Goal: Transaction & Acquisition: Purchase product/service

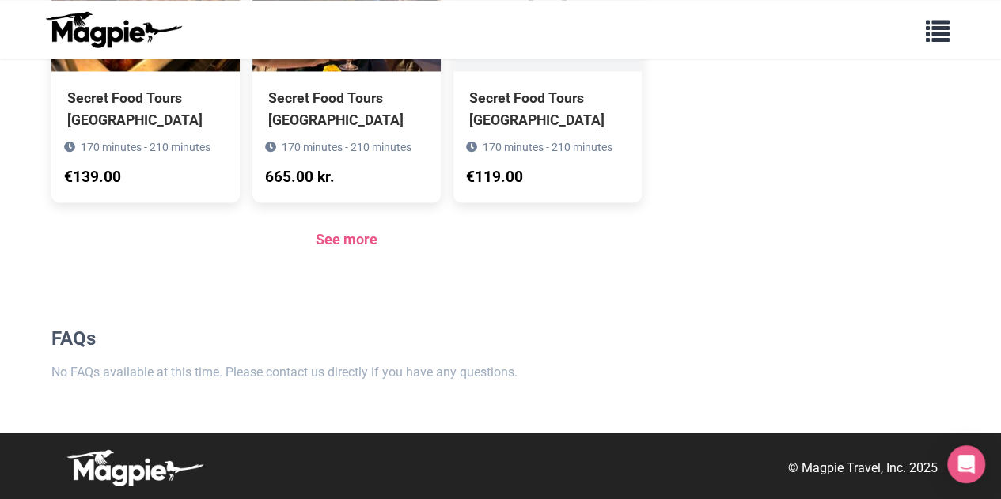
scroll to position [1279, 0]
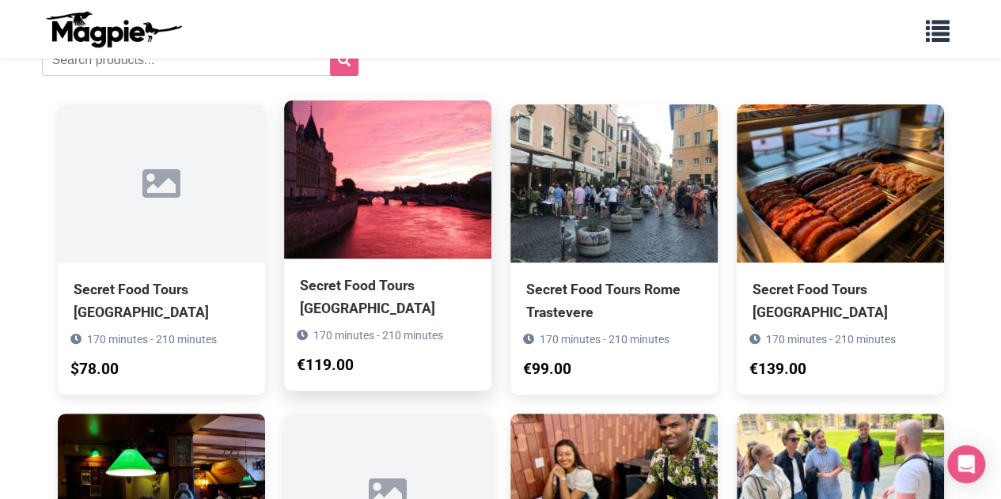
scroll to position [158, 0]
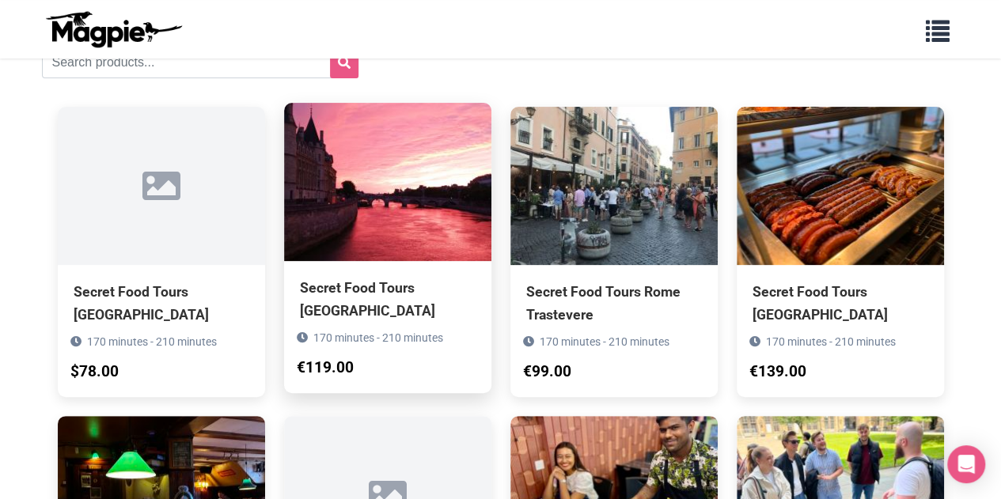
click at [410, 297] on div "Secret Food Tours [GEOGRAPHIC_DATA]" at bounding box center [388, 299] width 176 height 44
